Goal: Task Accomplishment & Management: Manage account settings

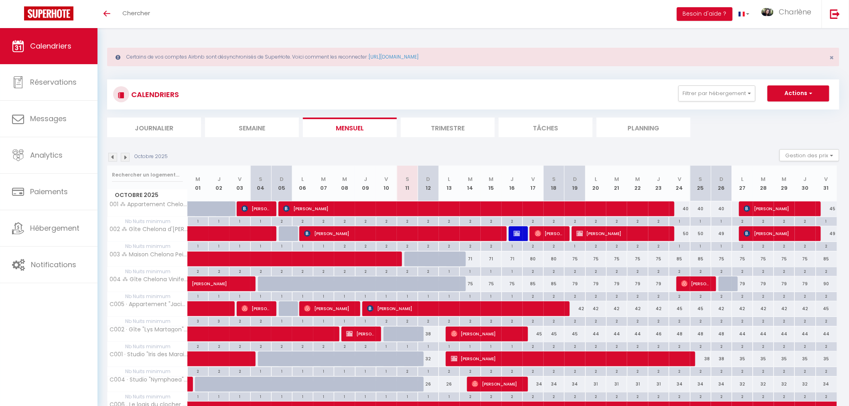
scroll to position [79, 0]
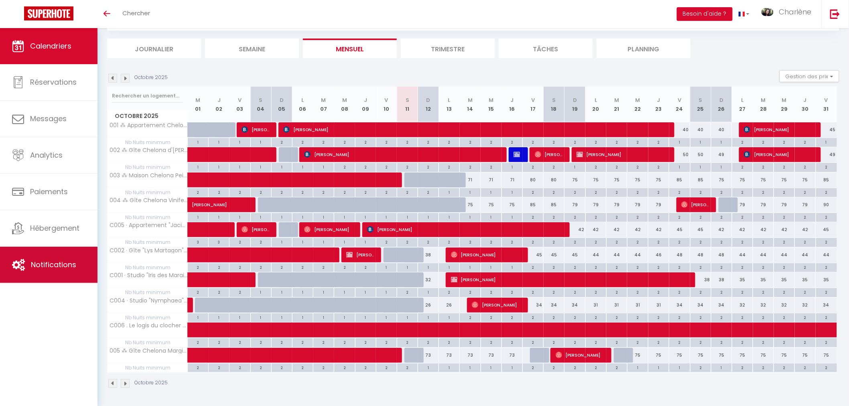
click at [71, 268] on span "Notifications" at bounding box center [53, 265] width 45 height 10
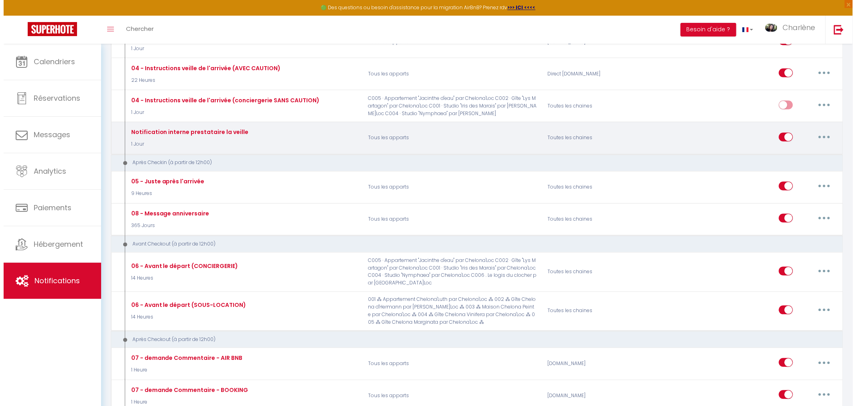
scroll to position [535, 0]
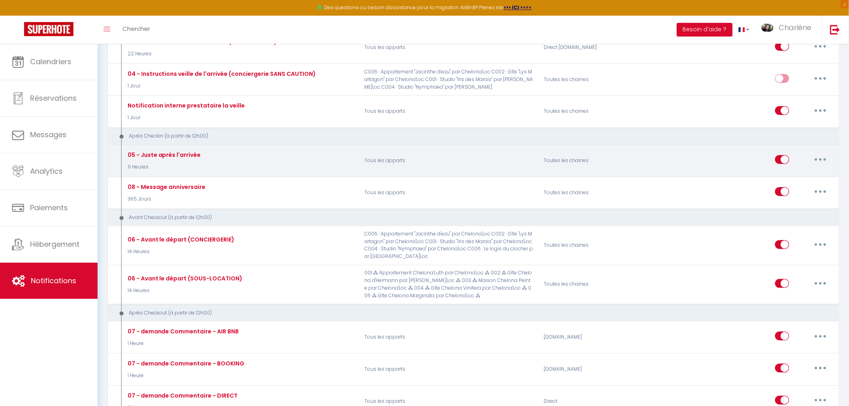
click at [823, 166] on button "button" at bounding box center [821, 159] width 22 height 13
click at [788, 179] on link "Editer" at bounding box center [799, 178] width 59 height 14
type input "05 - Juste après l'arrivée"
select select "3"
select select "9 Heures"
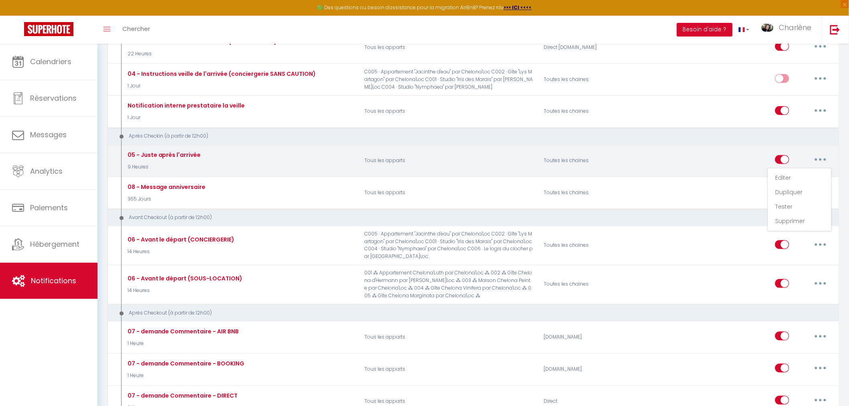
select select "if_booking_is_paid"
checkbox input "true"
checkbox input "false"
radio input "true"
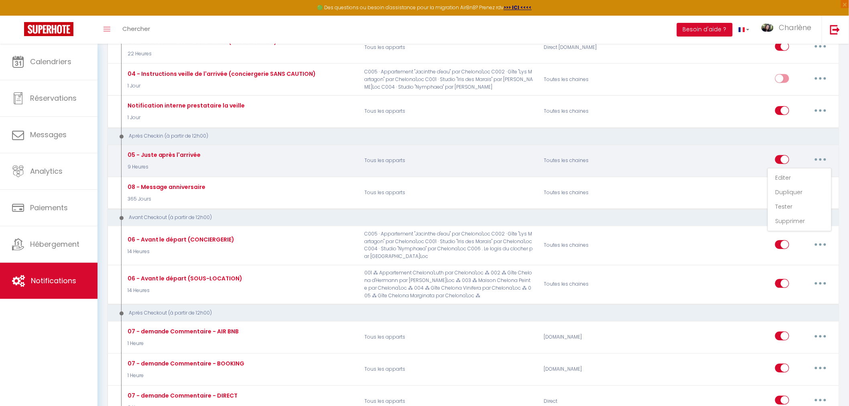
type input "Bien arrivés ? Vérifions ensemble ! - [BOOKING:ID] [GUEST:FIRST_NAME] [GUEST:NA…"
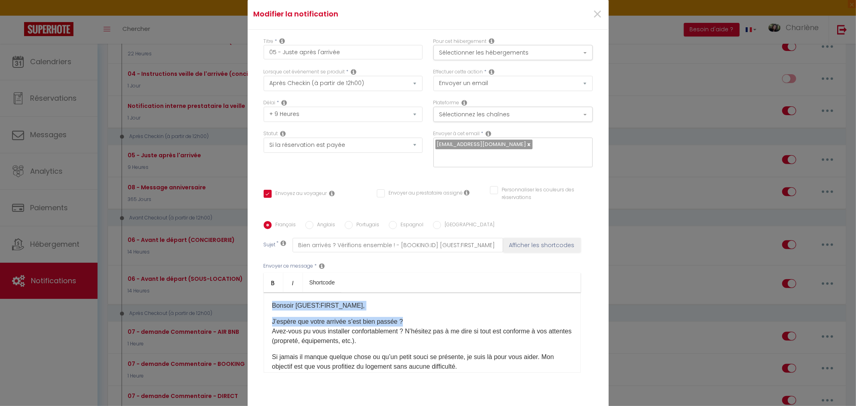
drag, startPoint x: 268, startPoint y: 298, endPoint x: 443, endPoint y: 315, distance: 175.8
click at [443, 315] on div "Bonsoir [GUEST:FIRST_NAME], J’espère que votre arrivée s’est bien passée ? Avez…" at bounding box center [422, 333] width 317 height 80
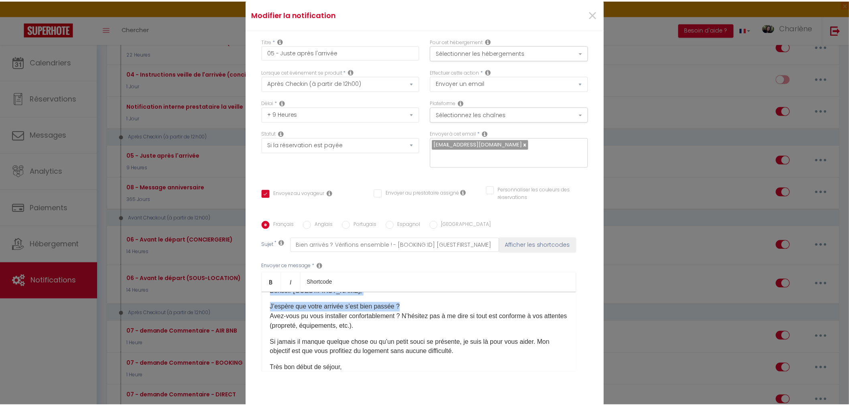
scroll to position [0, 0]
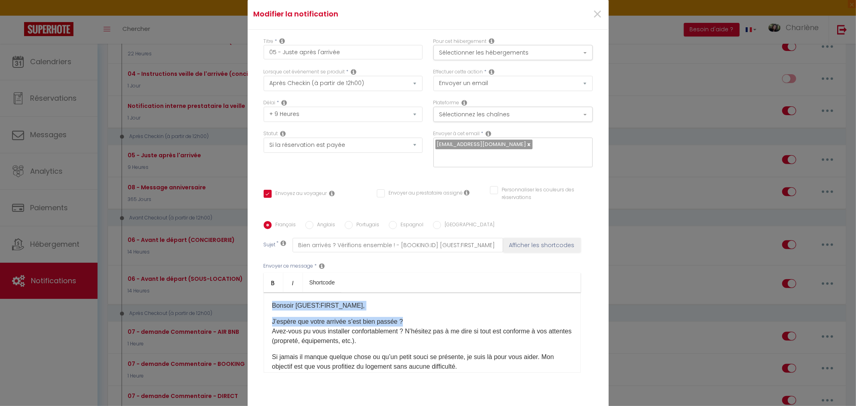
click at [433, 317] on p "J’espère que votre arrivée s’est bien passée ? Avez-vous pu vous installer conf…" at bounding box center [422, 331] width 300 height 29
drag, startPoint x: 410, startPoint y: 314, endPoint x: 267, endPoint y: 316, distance: 143.3
click at [267, 316] on div "Bonsoir [GUEST:FIRST_NAME], J’espère que votre arrivée s’est bien passée ? Avez…" at bounding box center [422, 333] width 317 height 80
copy p "J’espère que votre arrivée s’est bien passée ?"
click at [593, 16] on span "×" at bounding box center [597, 14] width 10 height 24
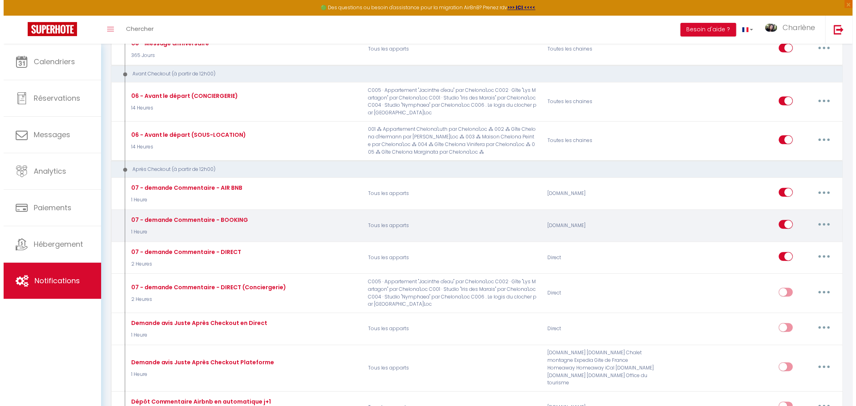
scroll to position [624, 0]
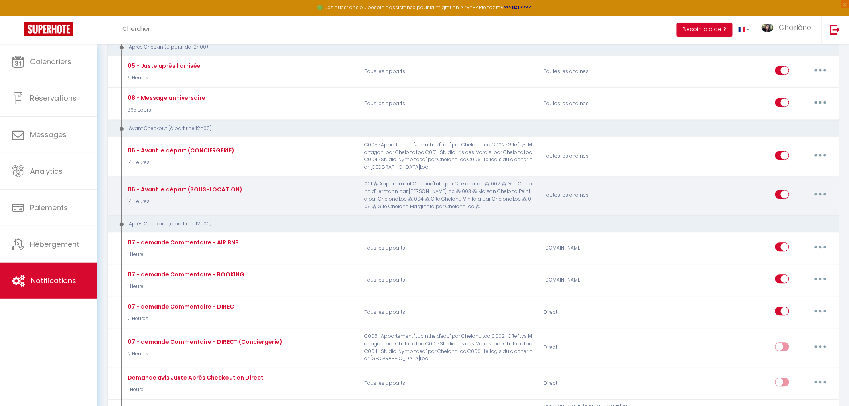
click at [822, 196] on icon "button" at bounding box center [821, 194] width 2 height 2
click at [795, 216] on link "Editer" at bounding box center [799, 213] width 59 height 14
type input "06 - Avant le départ (SOUS-LOCATION)"
select select "14 Heures"
checkbox input "true"
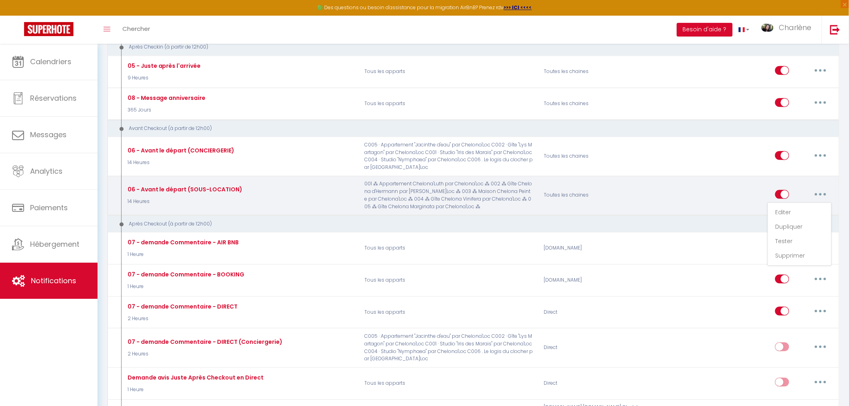
checkbox input "false"
type input "Procédure pour votre départ - [RENTAL:NAME] - [GUEST:FIRST_NAME] [GUEST:NAME]"
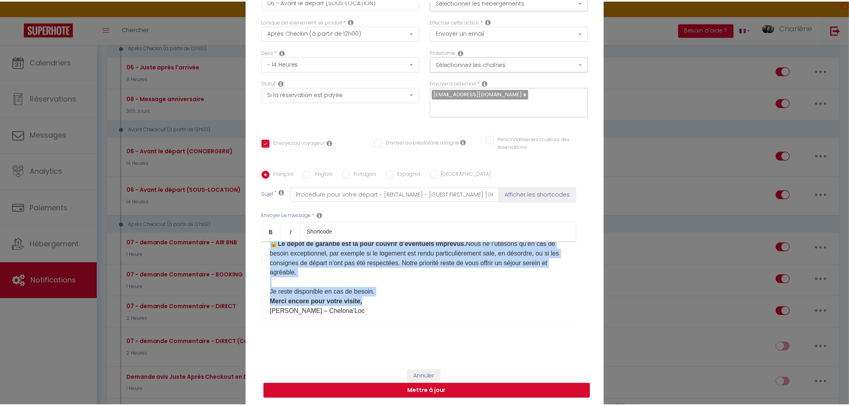
scroll to position [253, 0]
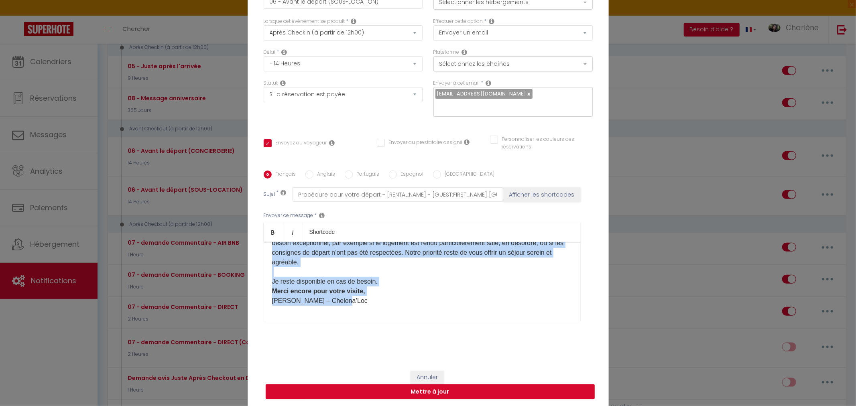
drag, startPoint x: 270, startPoint y: 280, endPoint x: 395, endPoint y: 301, distance: 127.1
click at [395, 301] on div "Bonjour [GUEST:FIRST_NAME], J’espère que vous avez passé un bon séjour ? Votre …" at bounding box center [422, 282] width 317 height 80
copy div "Lorem ipsumd sit ametc ad elit sedd e [TEMPOR:INCIDIDUN_UTLA] , etdo mag ali en…"
drag, startPoint x: 429, startPoint y: 368, endPoint x: 452, endPoint y: 348, distance: 30.5
click at [429, 371] on button "Annuler" at bounding box center [427, 378] width 33 height 14
